Goal: Navigation & Orientation: Find specific page/section

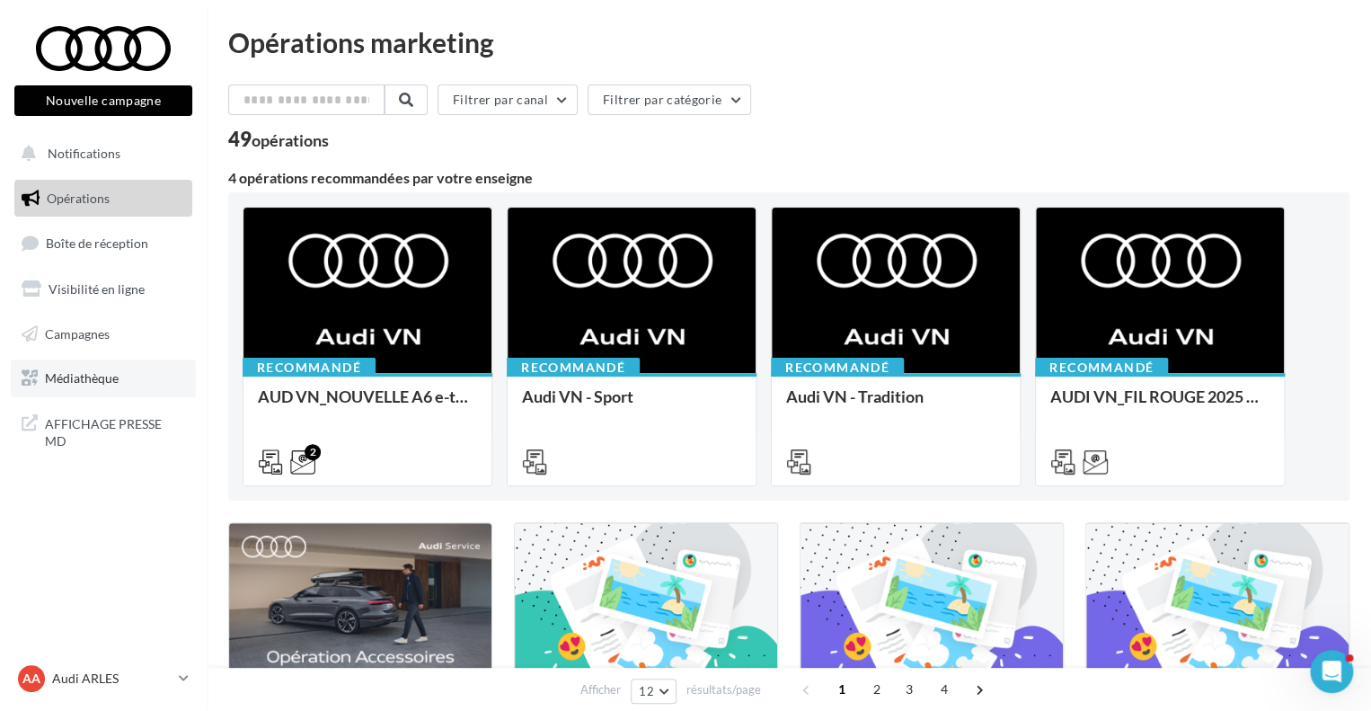
click at [151, 380] on link "Médiathèque" at bounding box center [103, 378] width 185 height 38
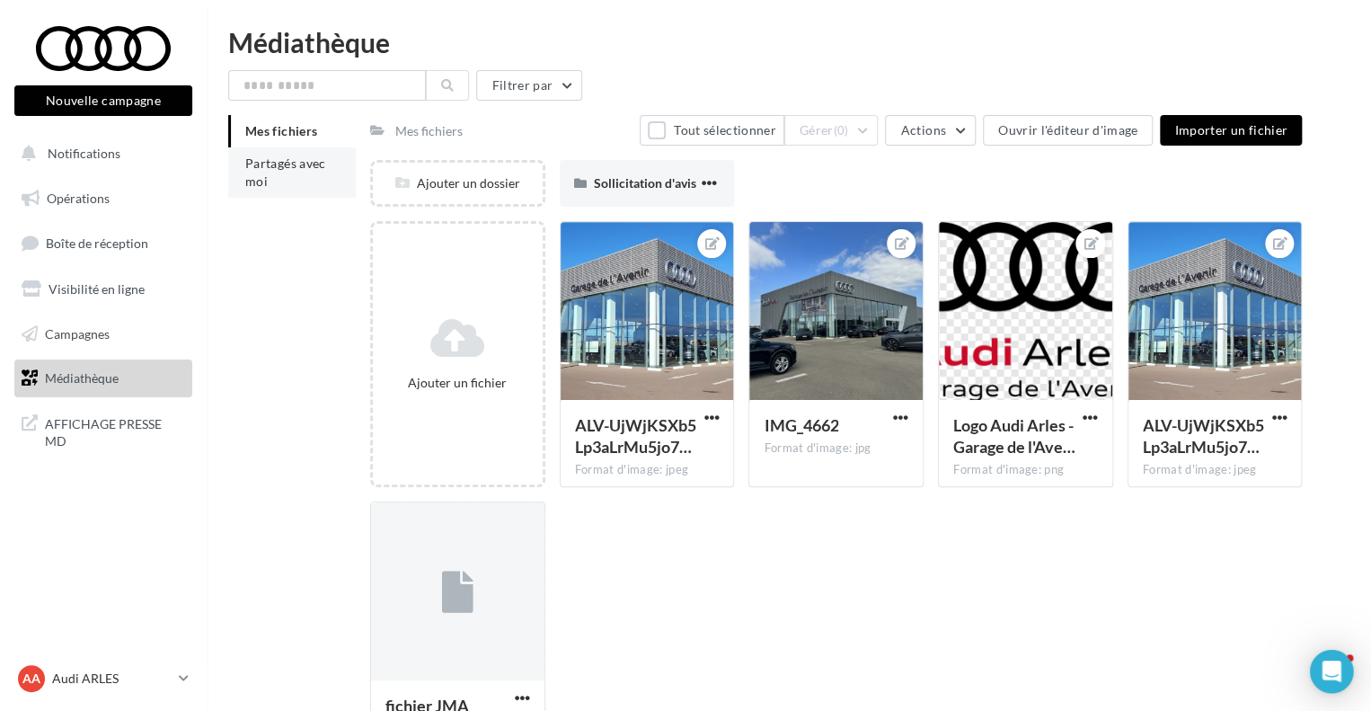
click at [322, 172] on li "Partagés avec moi" at bounding box center [292, 172] width 128 height 50
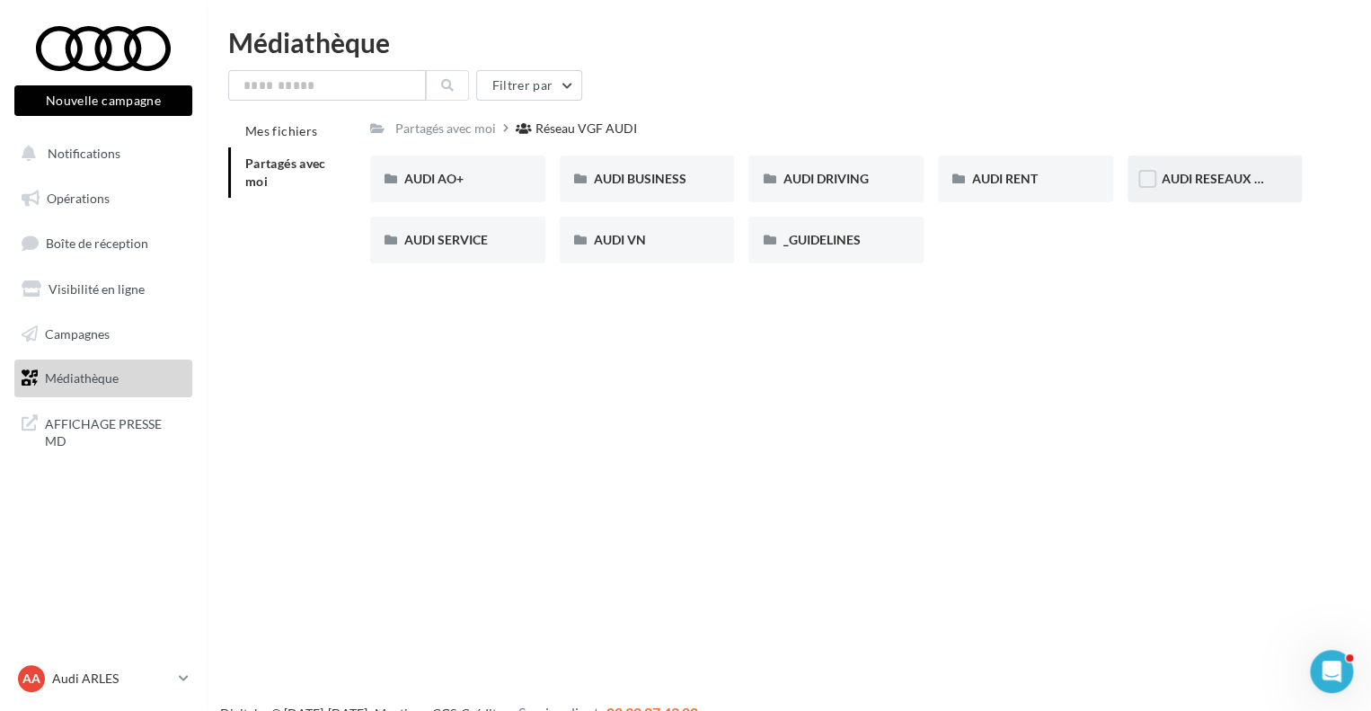
click at [1235, 197] on div "AUDI RESEAUX SOCIAUX" at bounding box center [1215, 178] width 175 height 47
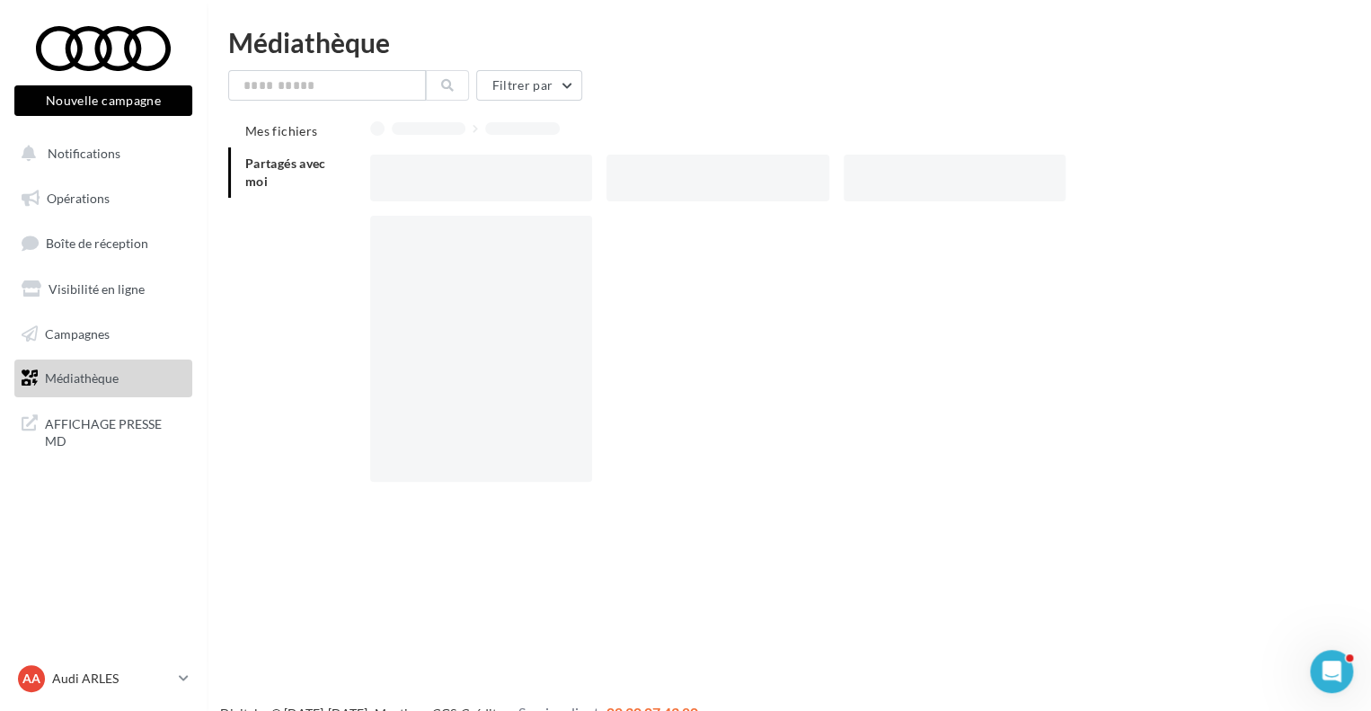
click at [1235, 197] on div at bounding box center [843, 178] width 946 height 47
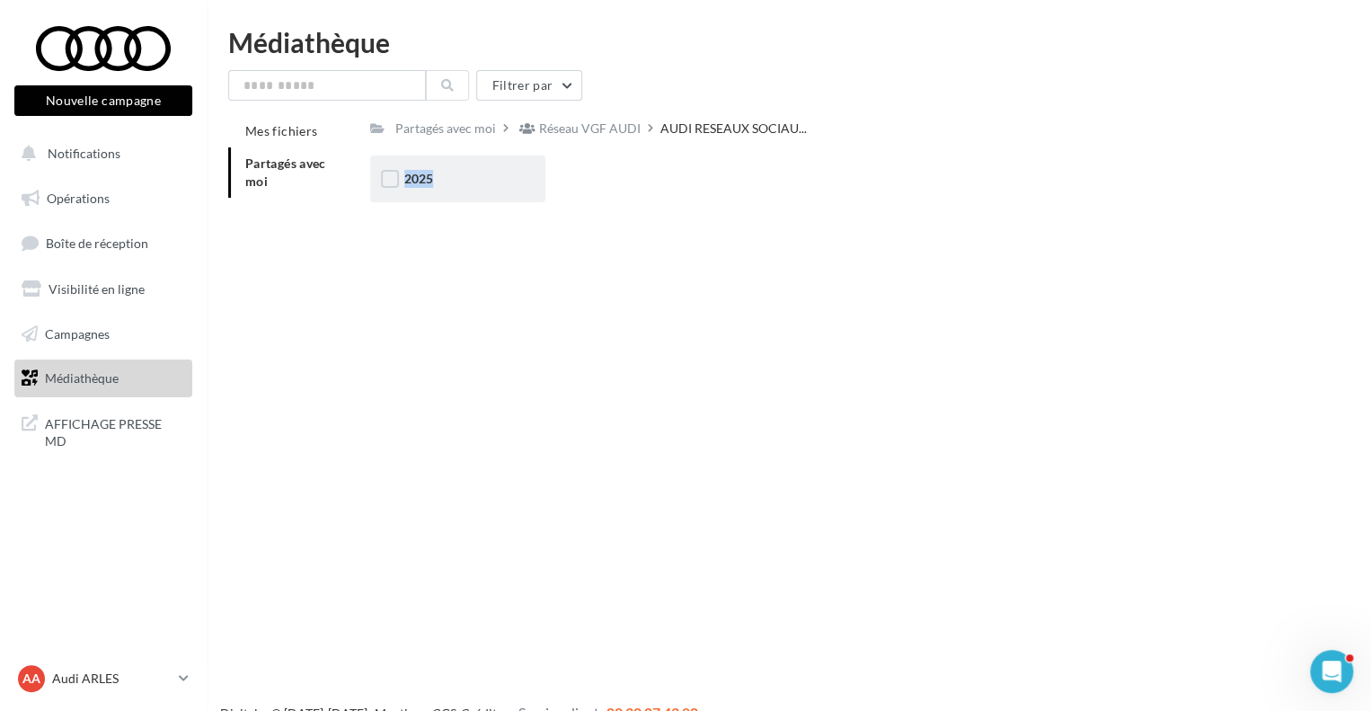
click at [485, 170] on div "2025" at bounding box center [457, 179] width 107 height 18
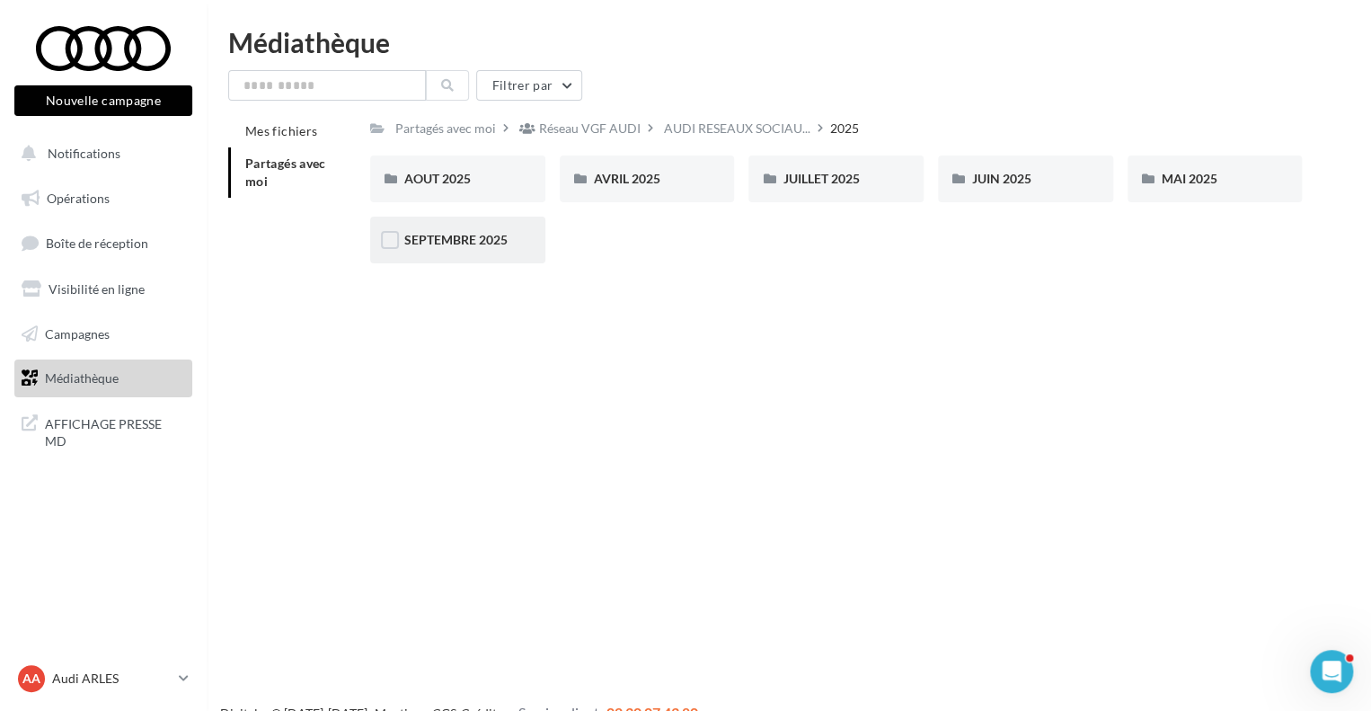
click at [464, 251] on div "SEPTEMBRE 2025" at bounding box center [457, 240] width 175 height 47
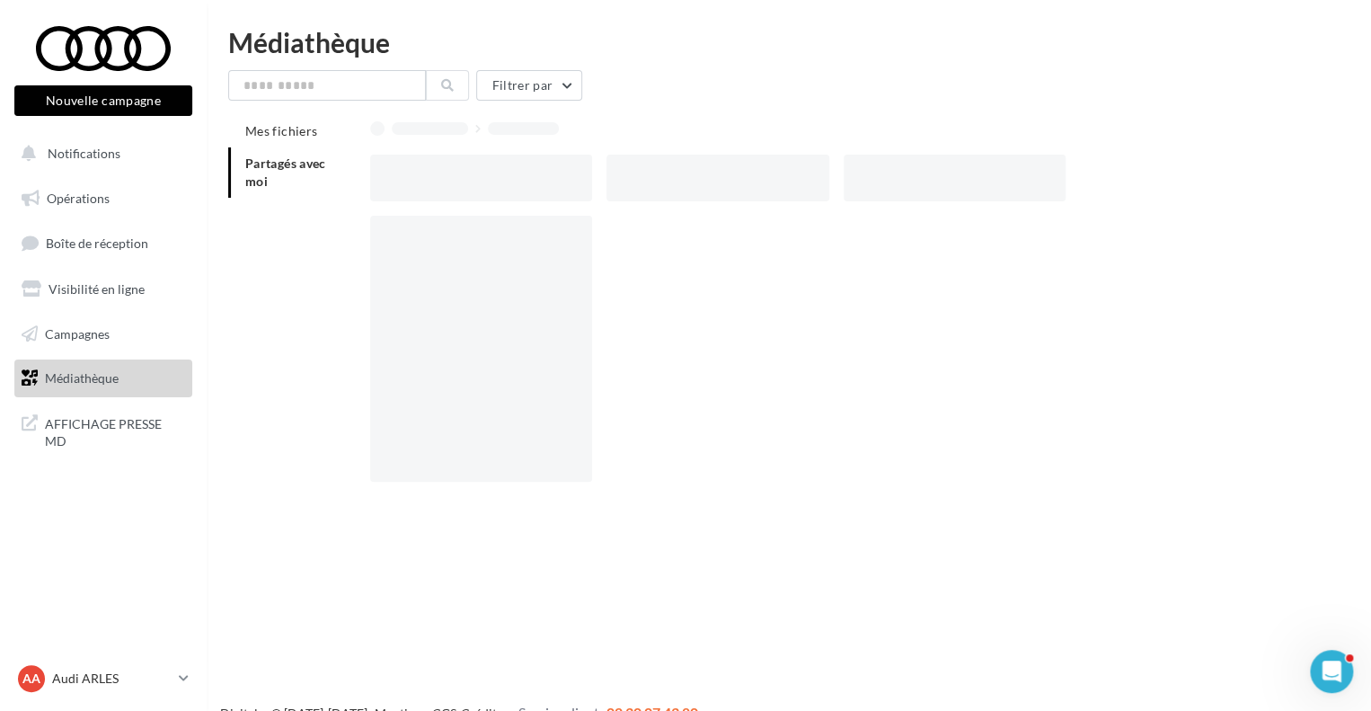
click at [464, 251] on div at bounding box center [481, 349] width 222 height 266
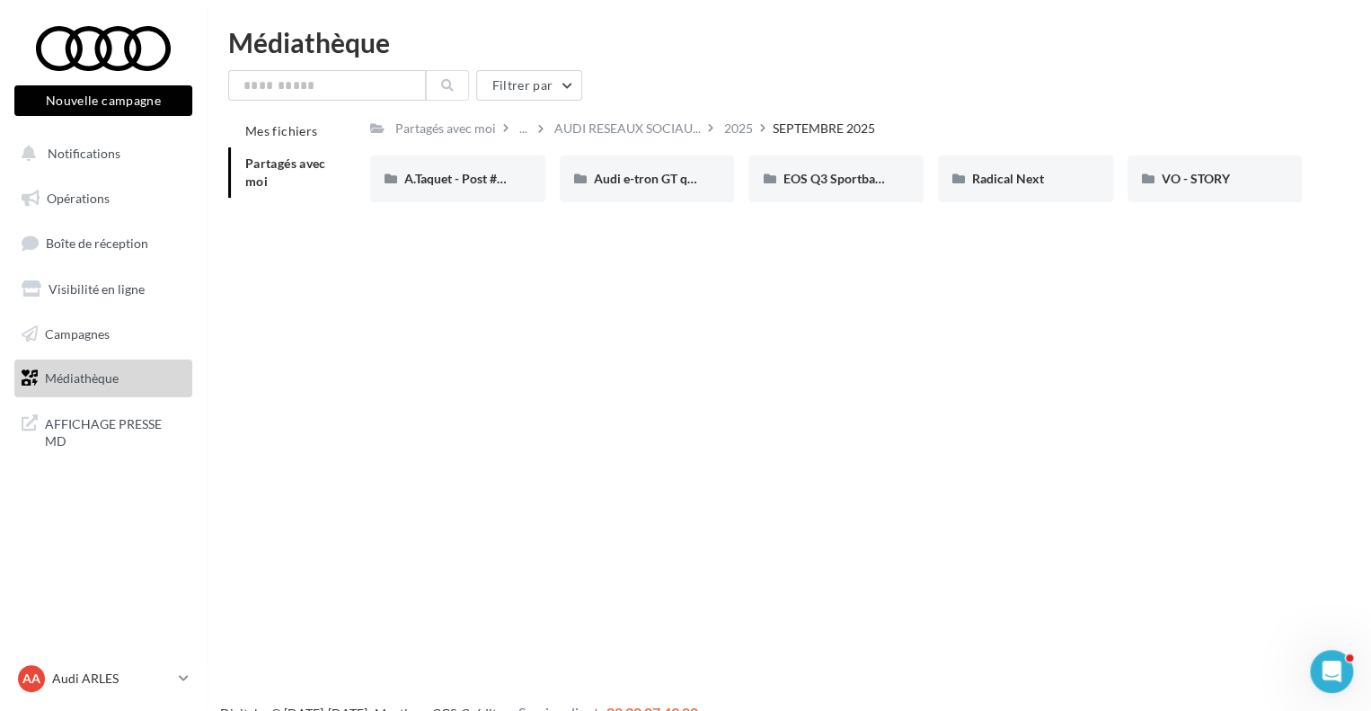
click at [279, 174] on li "Partagés avec moi" at bounding box center [292, 172] width 128 height 50
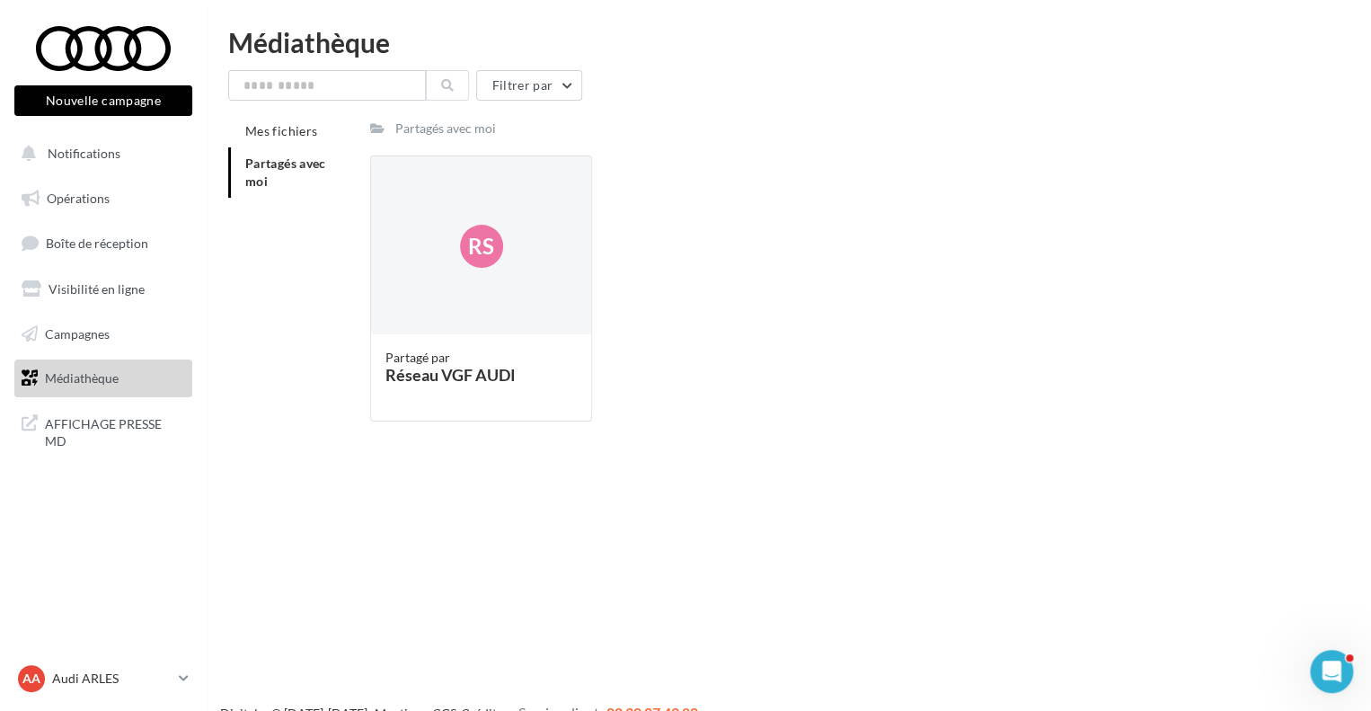
click at [267, 185] on li "Partagés avec moi" at bounding box center [292, 172] width 128 height 50
click at [122, 160] on button "Notifications" at bounding box center [100, 154] width 178 height 38
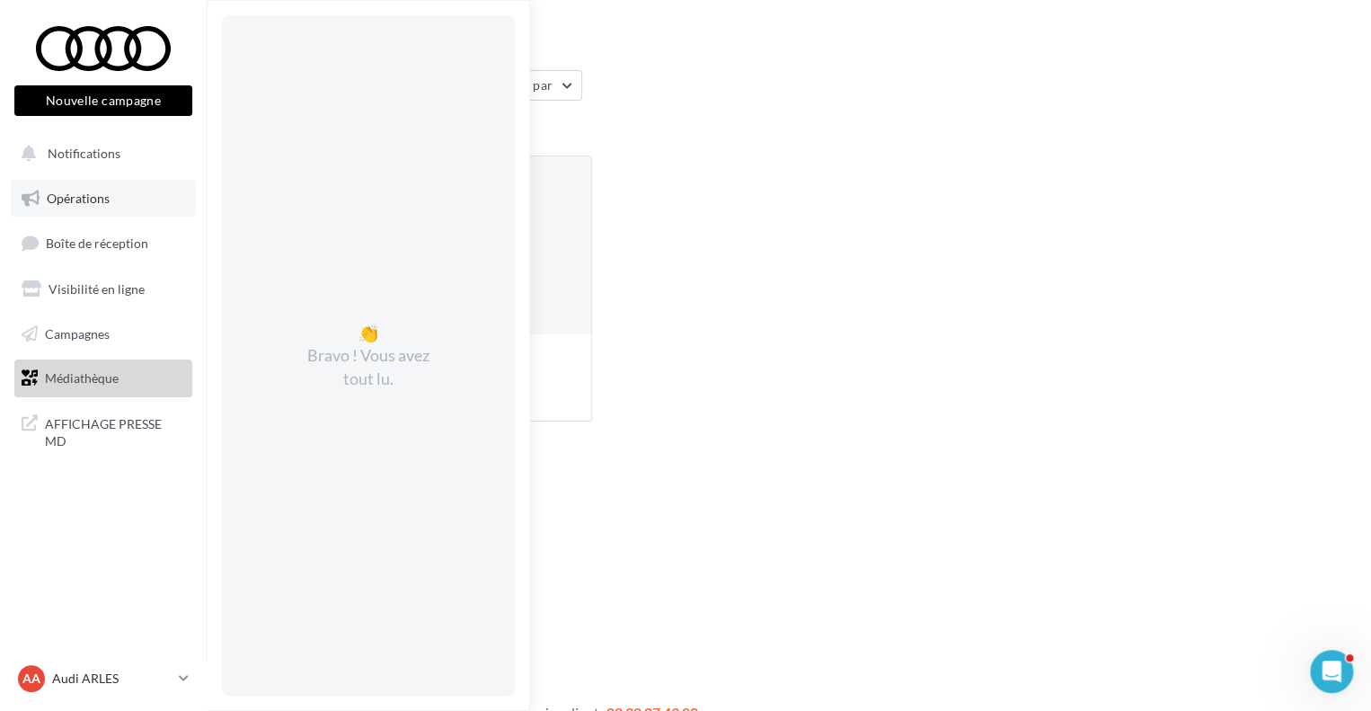
click at [113, 197] on link "Opérations" at bounding box center [103, 199] width 185 height 38
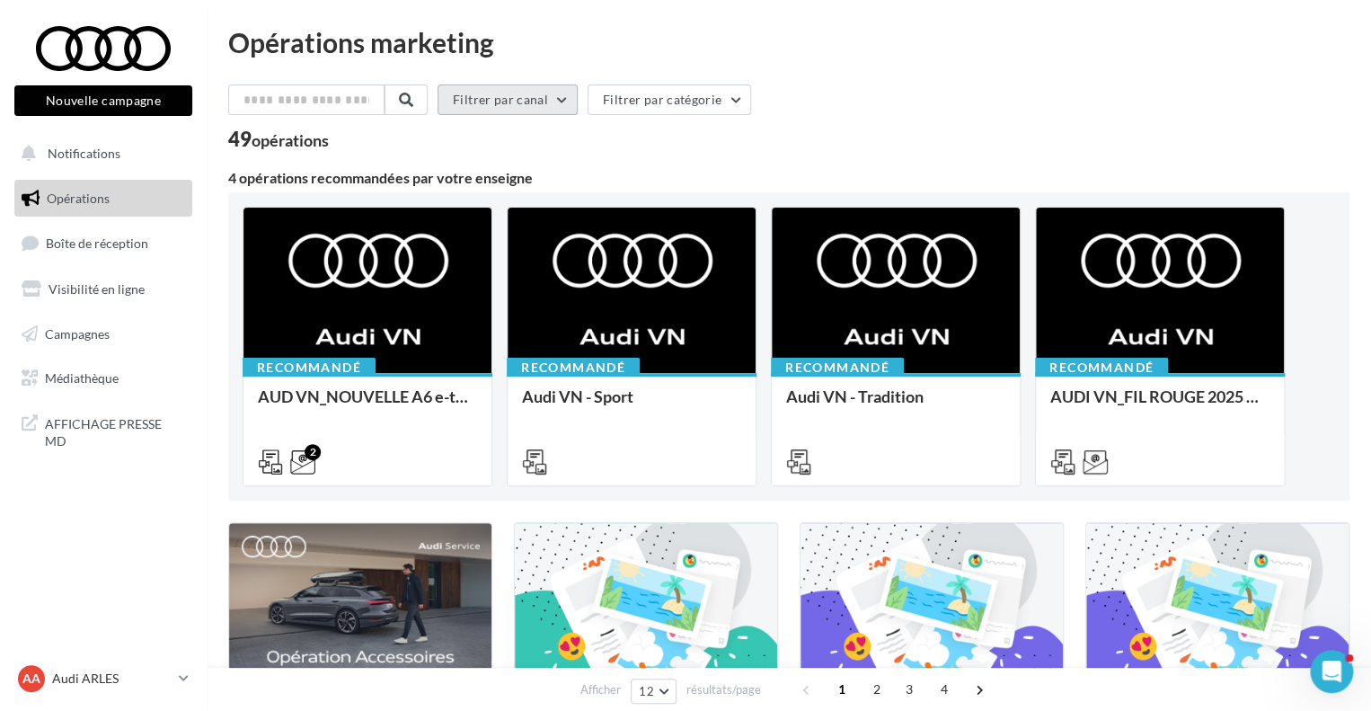
click at [567, 102] on button "Filtrer par canal" at bounding box center [508, 99] width 140 height 31
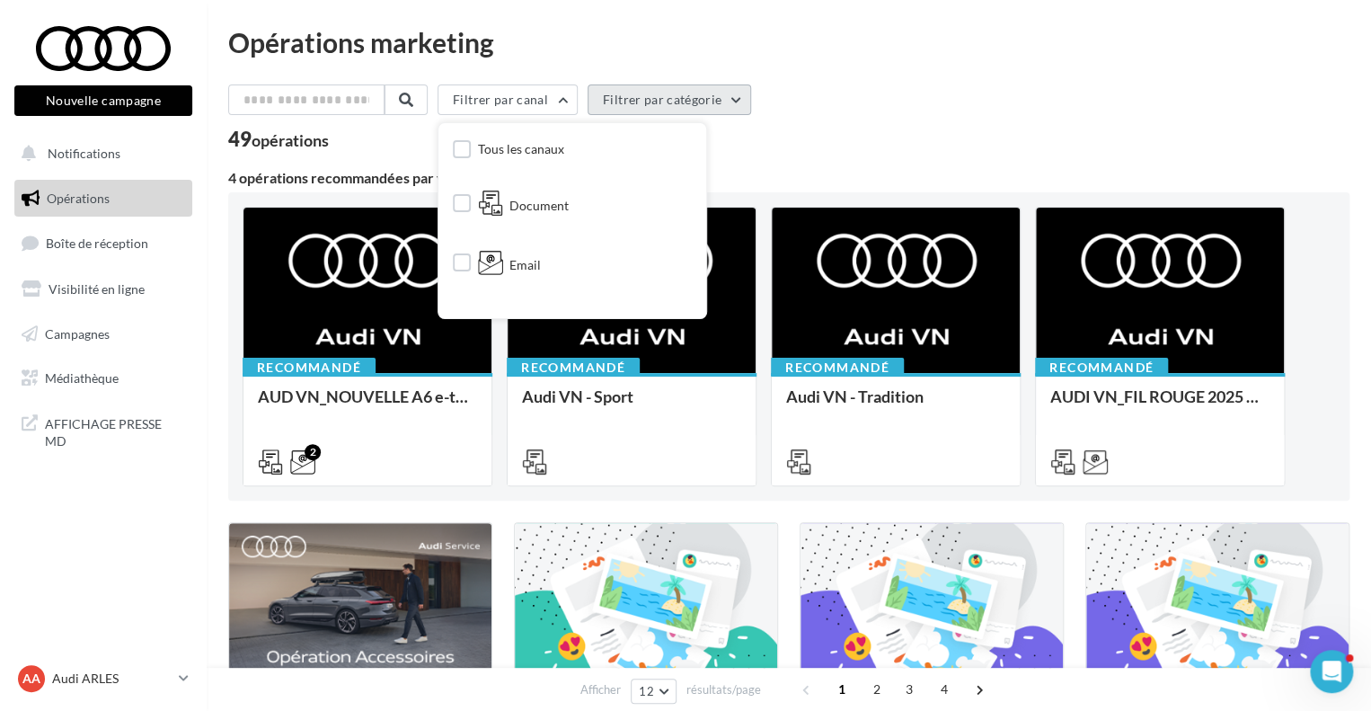
click at [615, 105] on button "Filtrer par catégorie" at bounding box center [670, 99] width 164 height 31
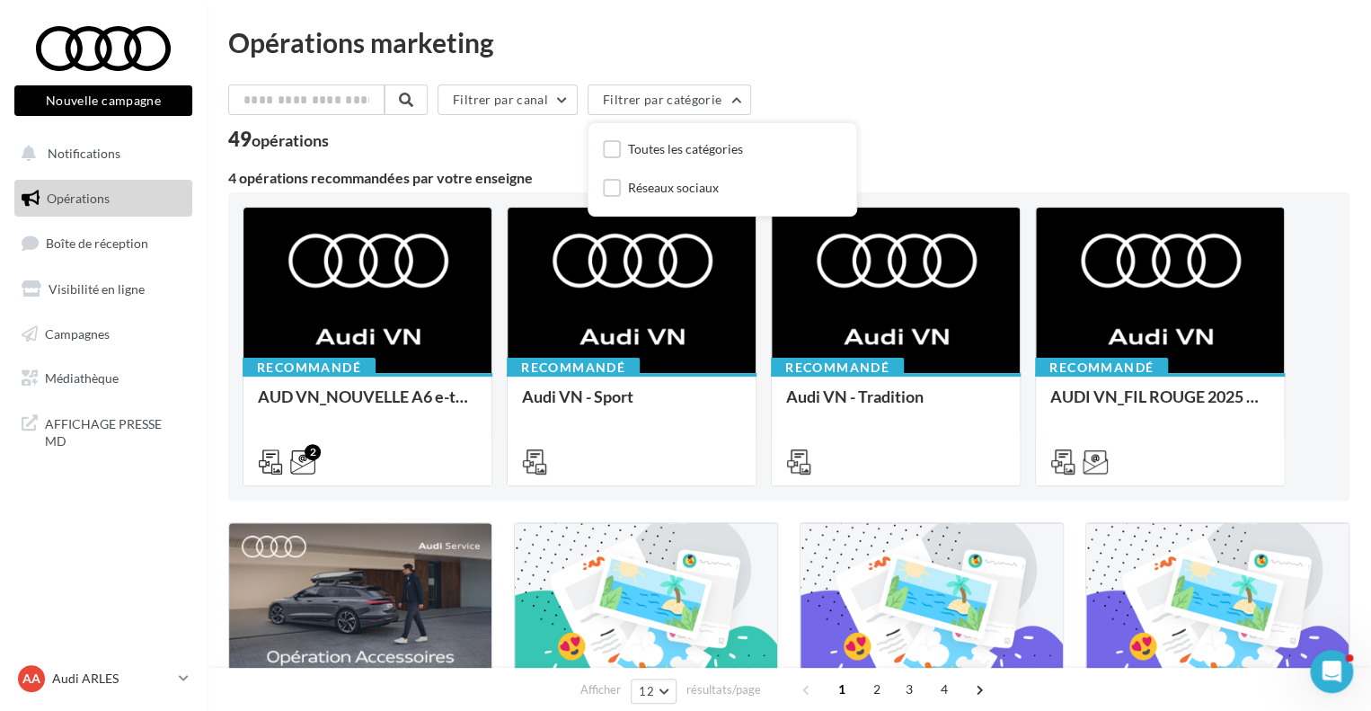
click at [876, 147] on div "49 opérations" at bounding box center [788, 140] width 1121 height 23
click at [364, 85] on input "text" at bounding box center [307, 99] width 158 height 31
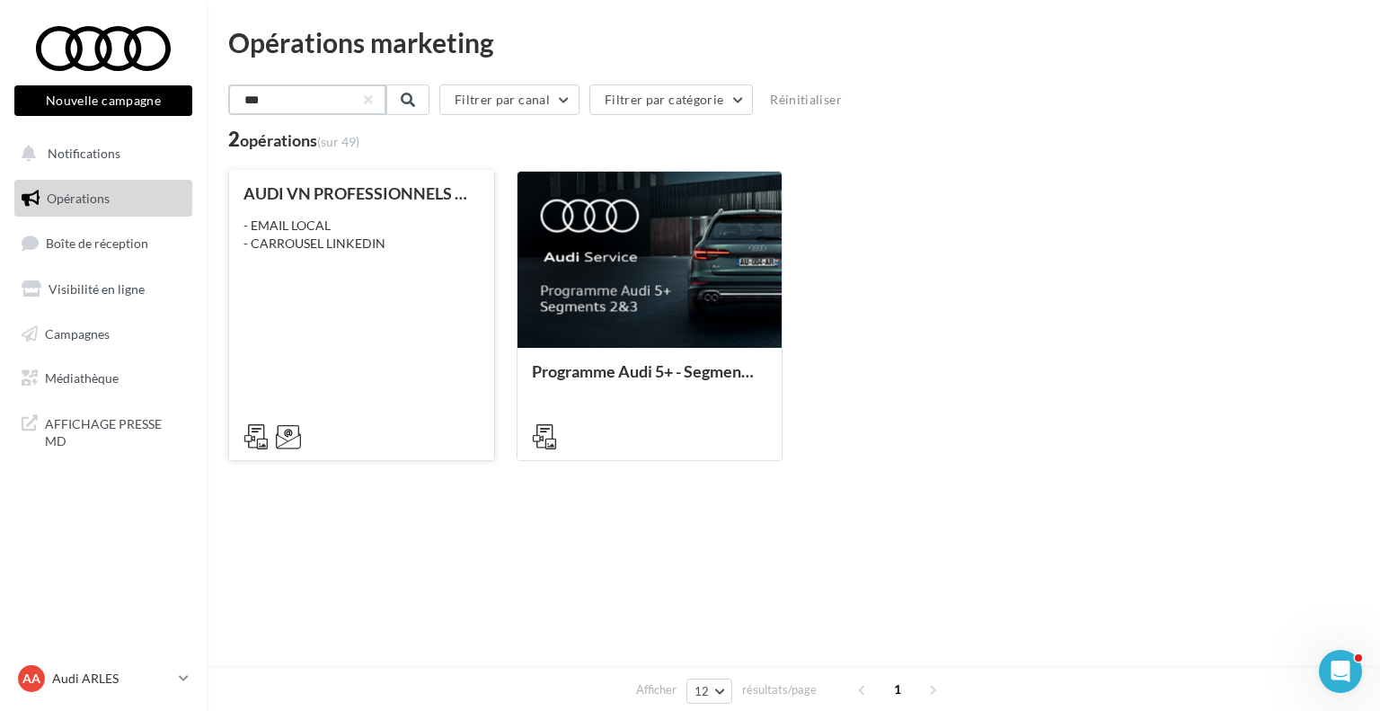
type input "***"
click at [376, 367] on div "AUDI VN PROFESSIONNELS TRANSPORT DE PERSONNES AUDI BUSINESS - EMAIL LOCAL - CAR…" at bounding box center [361, 314] width 236 height 260
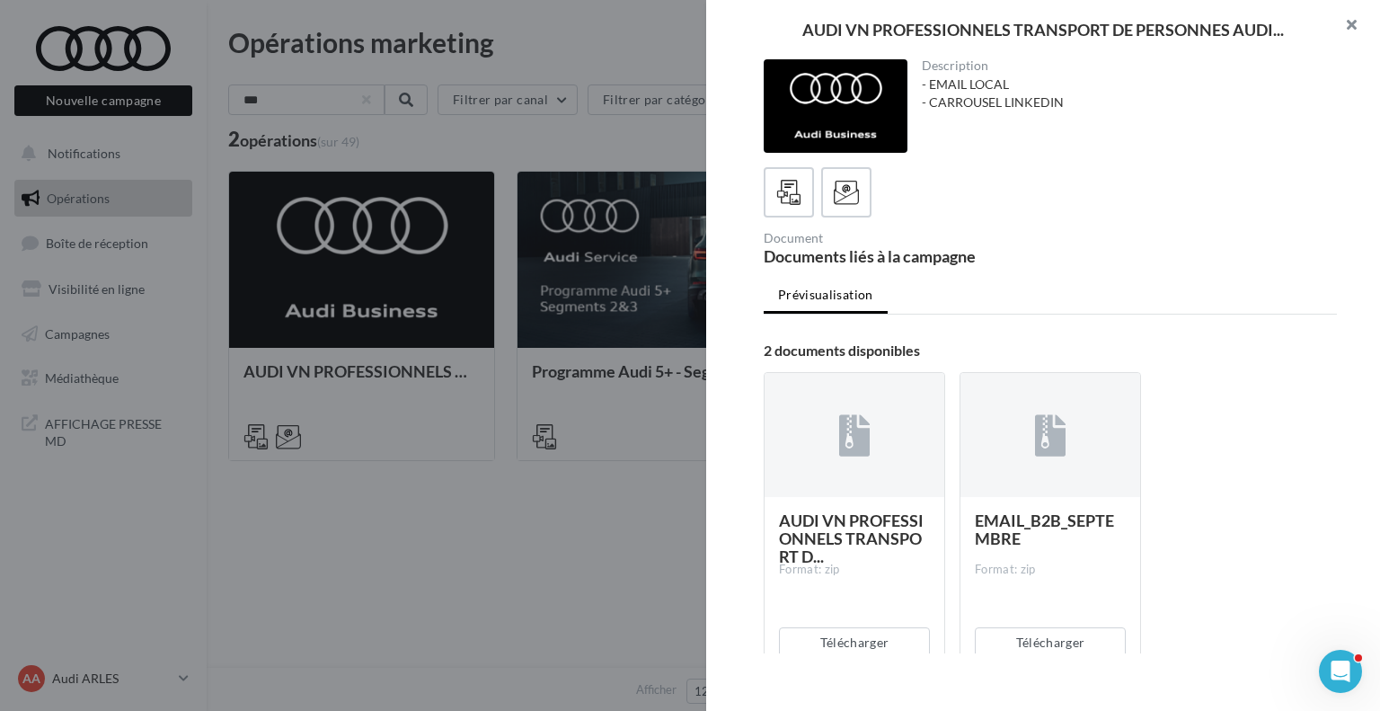
click at [1355, 28] on button "button" at bounding box center [1344, 27] width 72 height 54
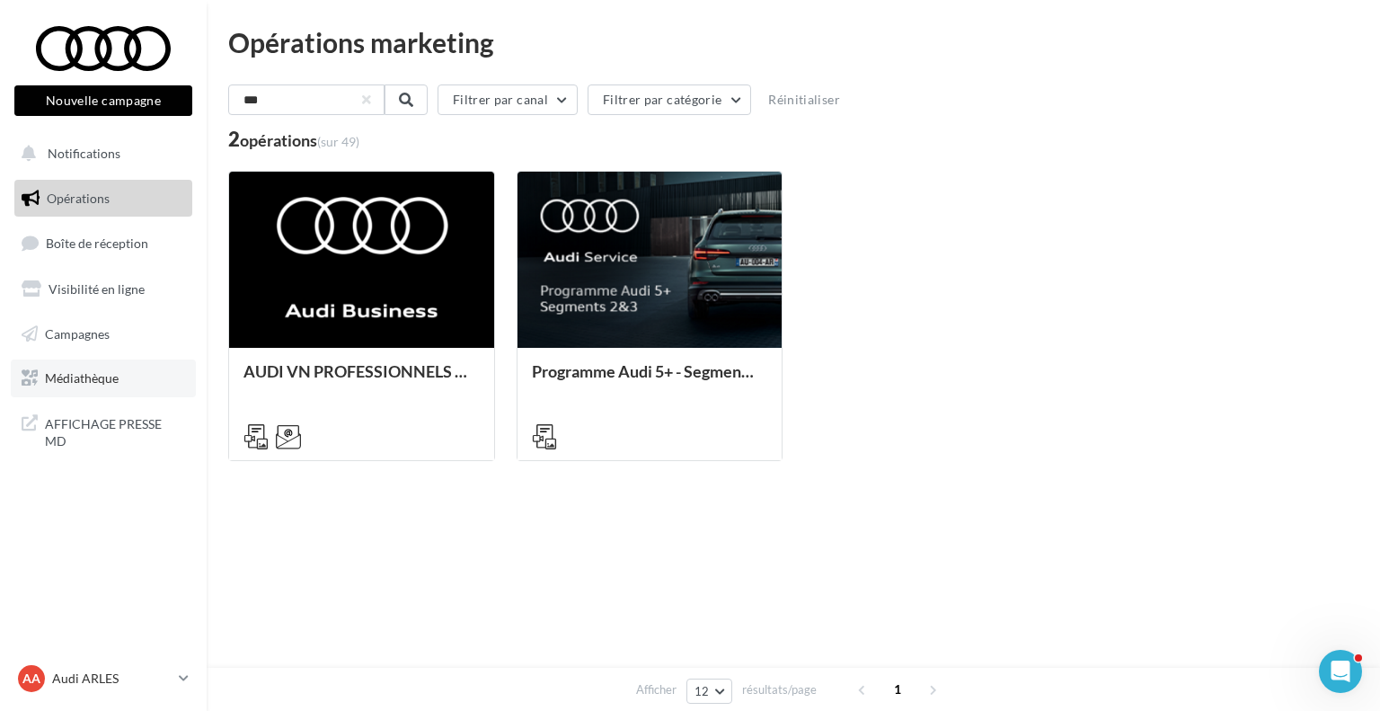
click at [110, 376] on span "Médiathèque" at bounding box center [82, 377] width 74 height 15
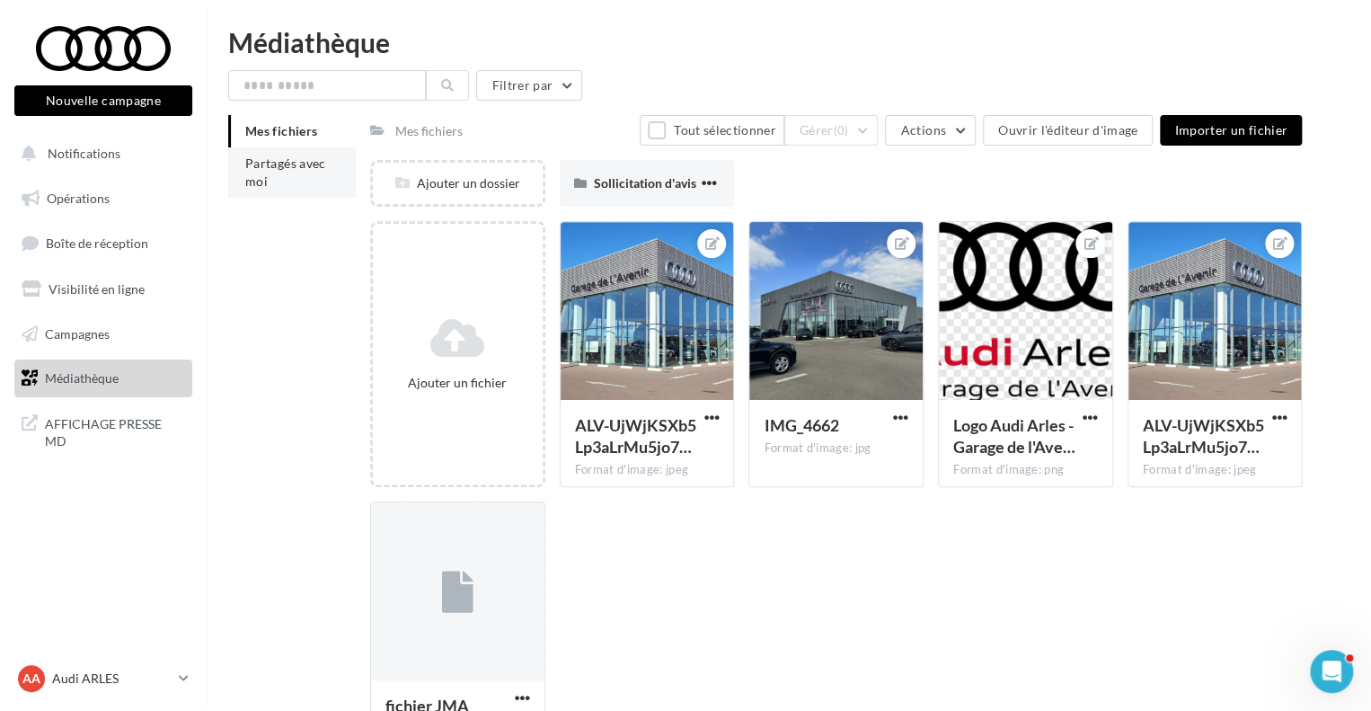
click at [304, 169] on span "Partagés avec moi" at bounding box center [285, 171] width 81 height 33
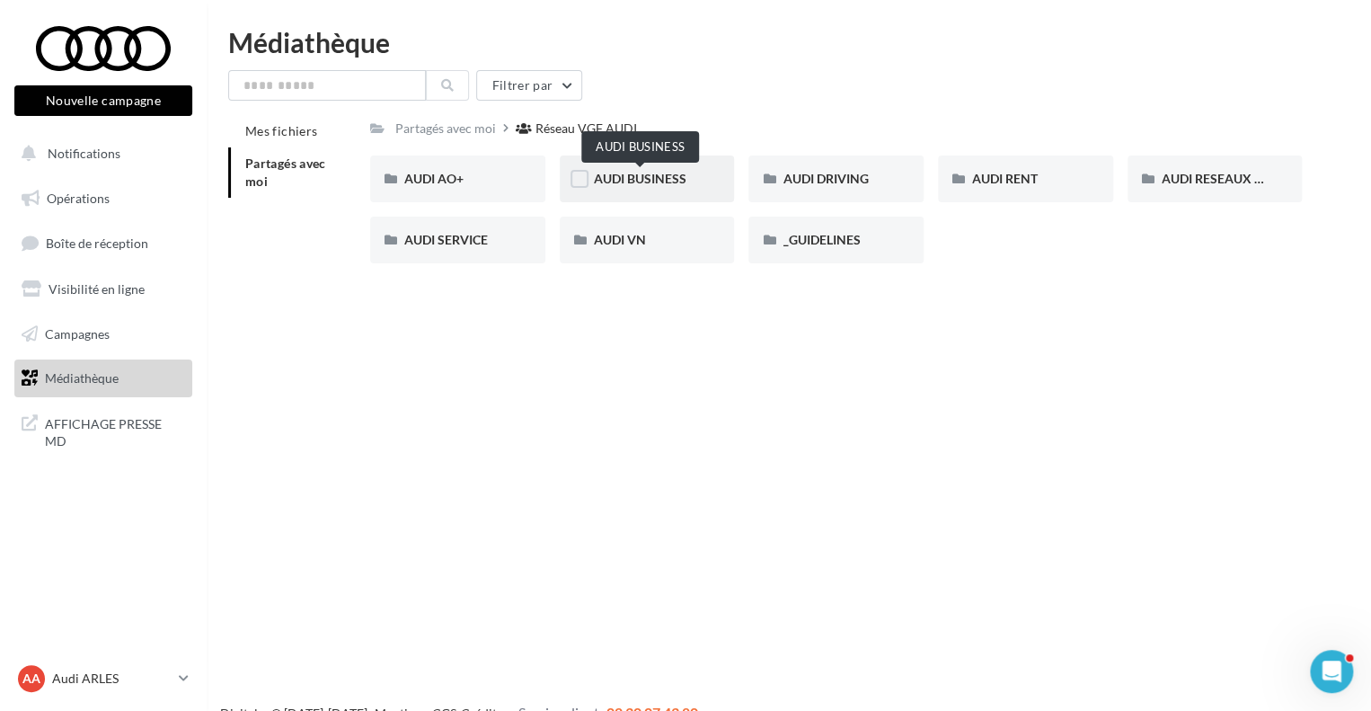
click at [616, 186] on span "AUDI BUSINESS" at bounding box center [640, 178] width 93 height 15
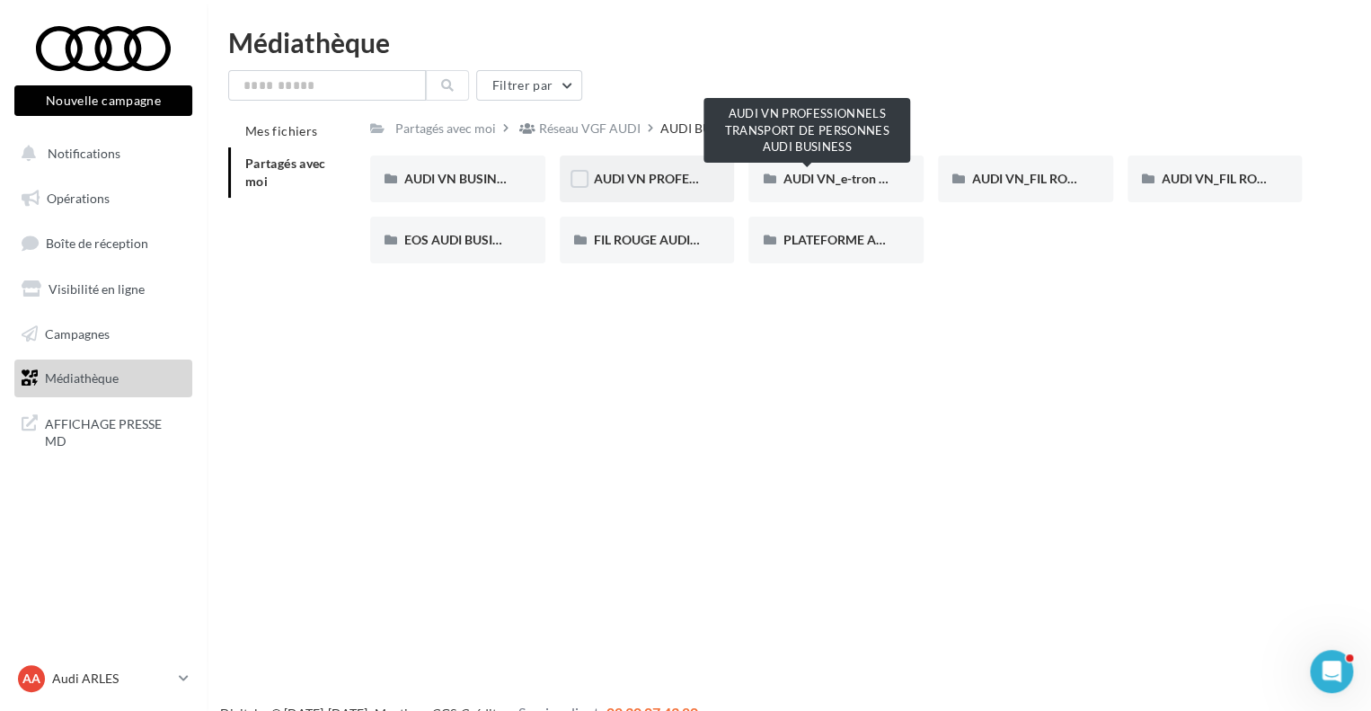
click at [663, 177] on span "AUDI VN PROFESSIONNELS TRANSPORT DE PERSONNES AUDI BUSINESS" at bounding box center [810, 178] width 432 height 15
